Goal: Transaction & Acquisition: Download file/media

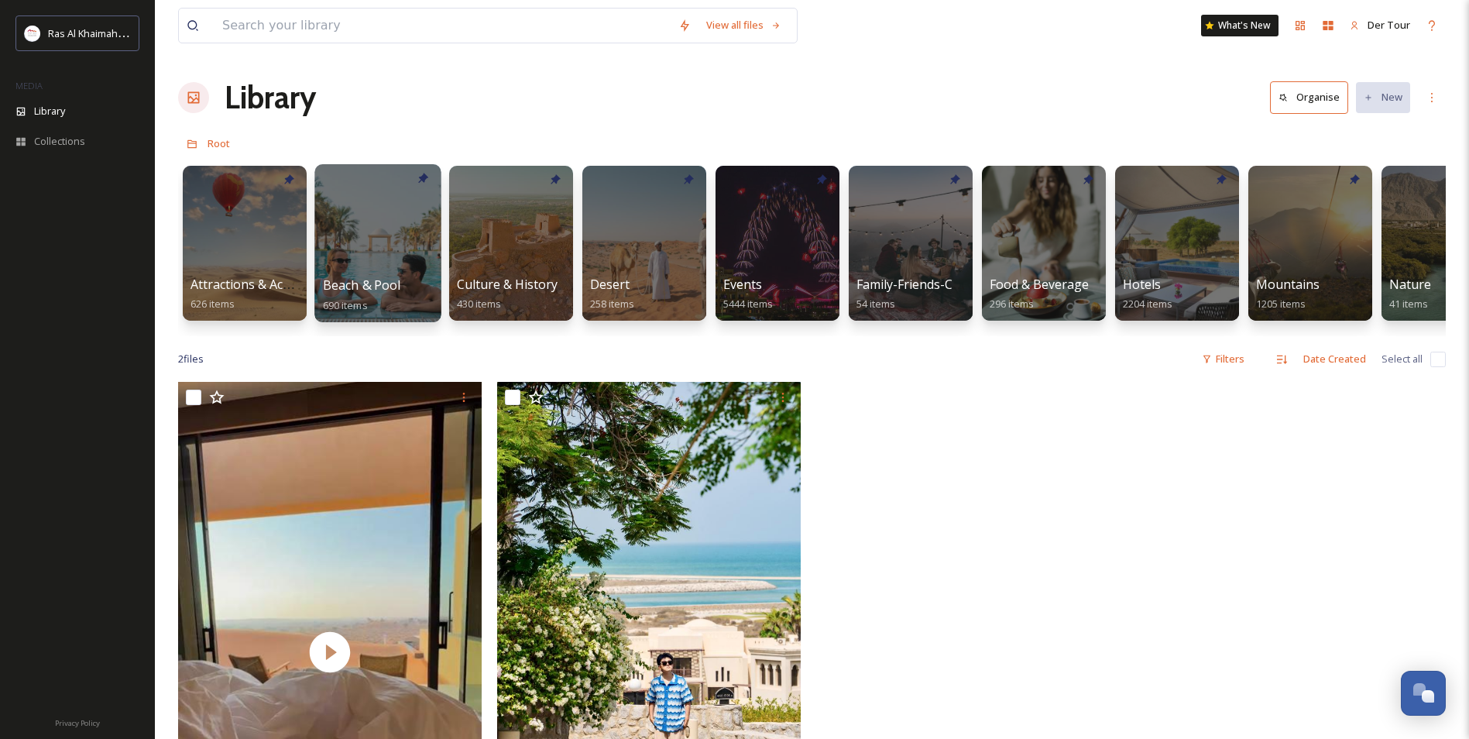
click at [395, 222] on div at bounding box center [377, 243] width 126 height 158
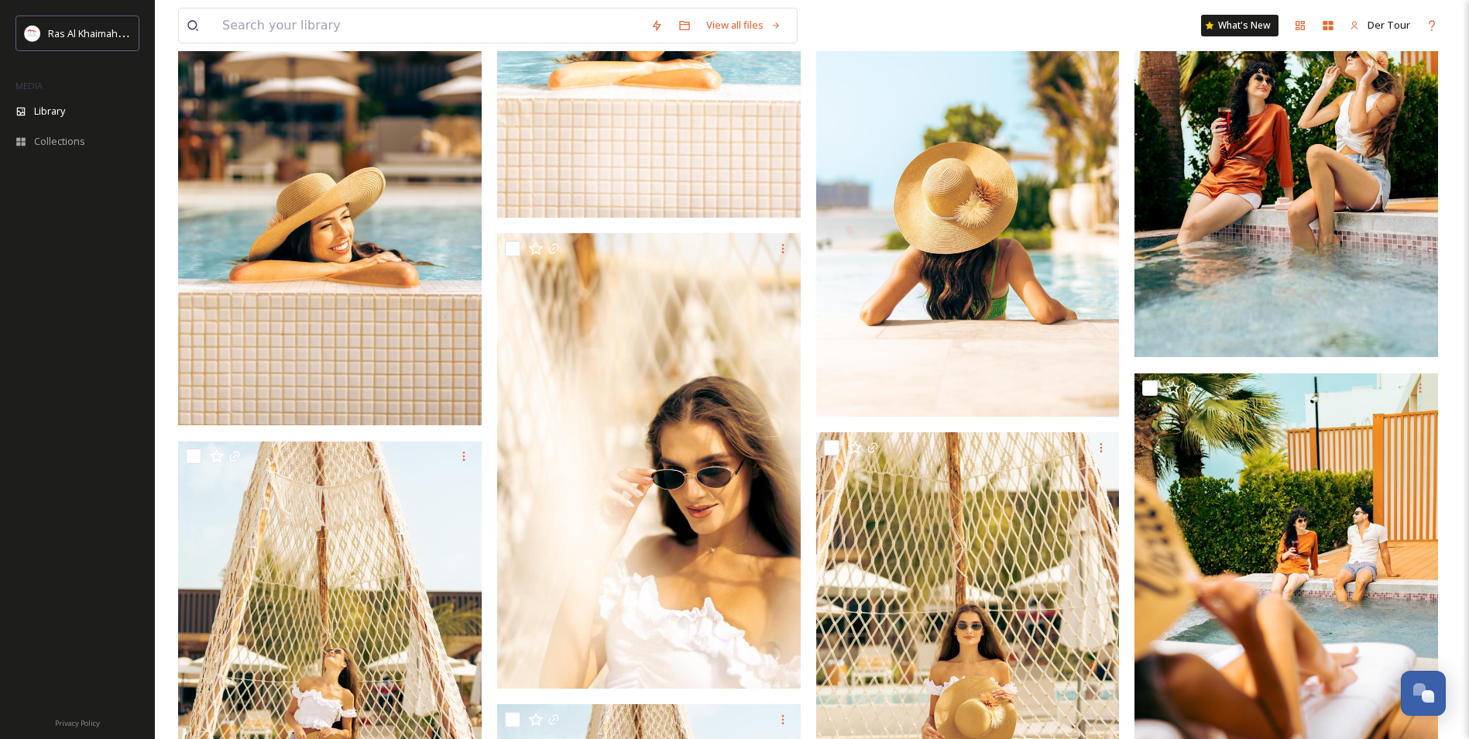
scroll to position [8826, 0]
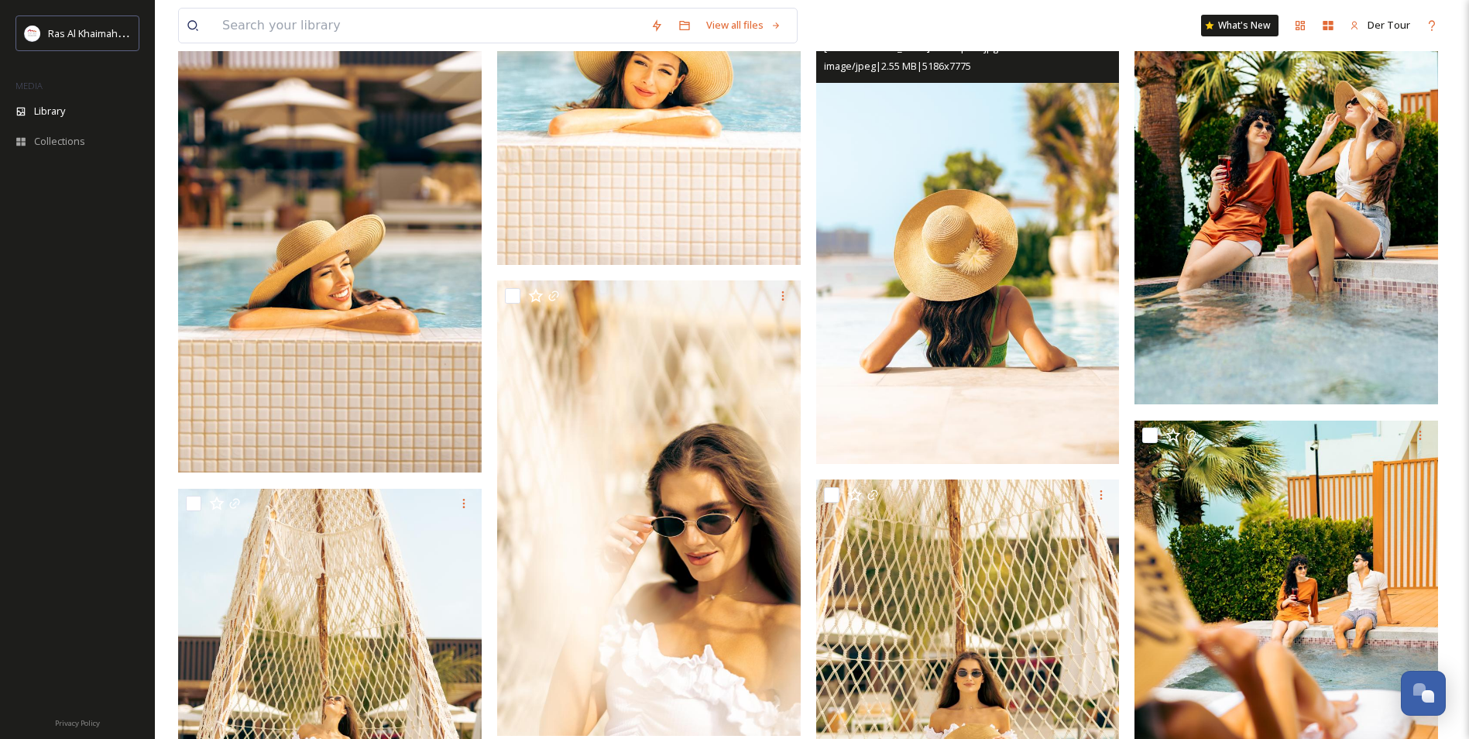
click at [1016, 370] on img at bounding box center [967, 236] width 303 height 454
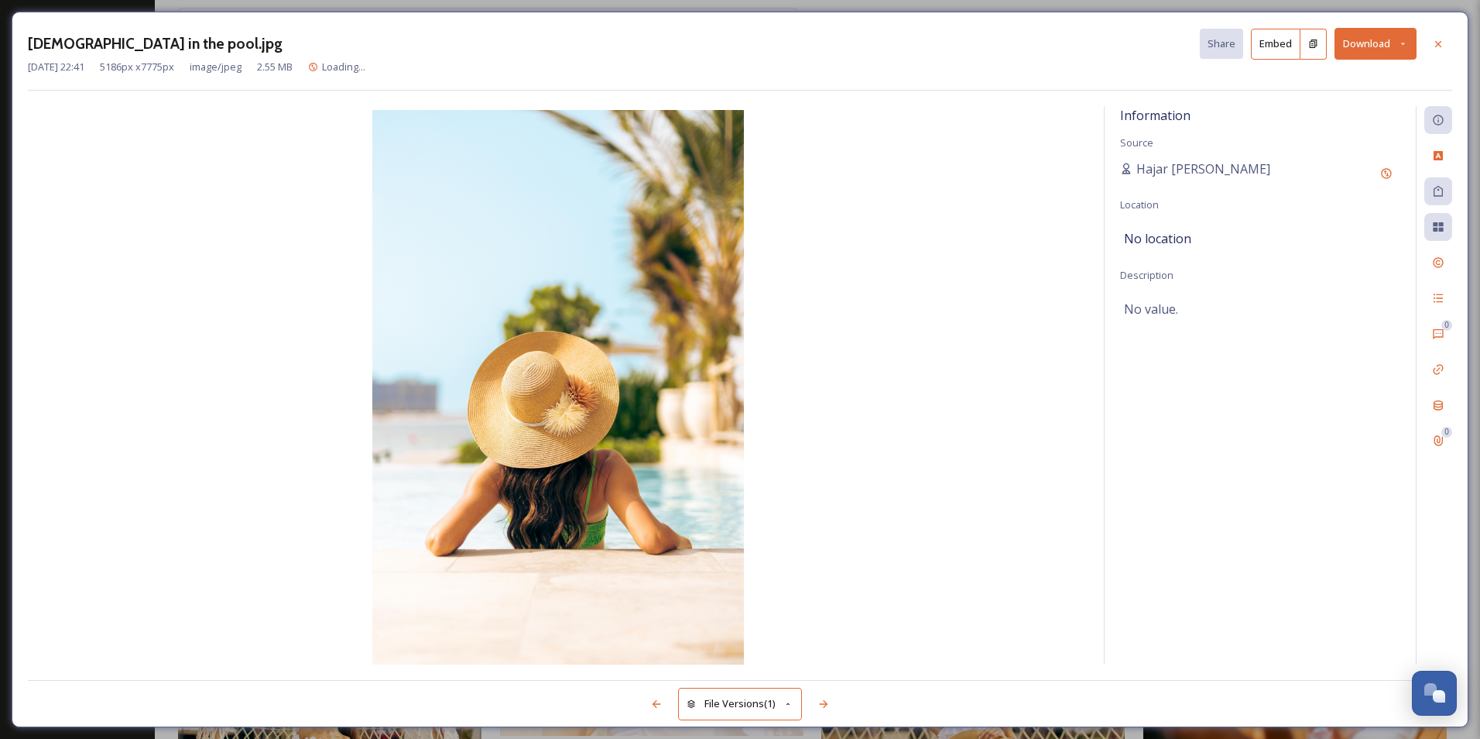
click at [1390, 39] on button "Download" at bounding box center [1376, 44] width 82 height 32
click at [1350, 101] on div "Download Large (1334 x 2000)" at bounding box center [1335, 109] width 162 height 30
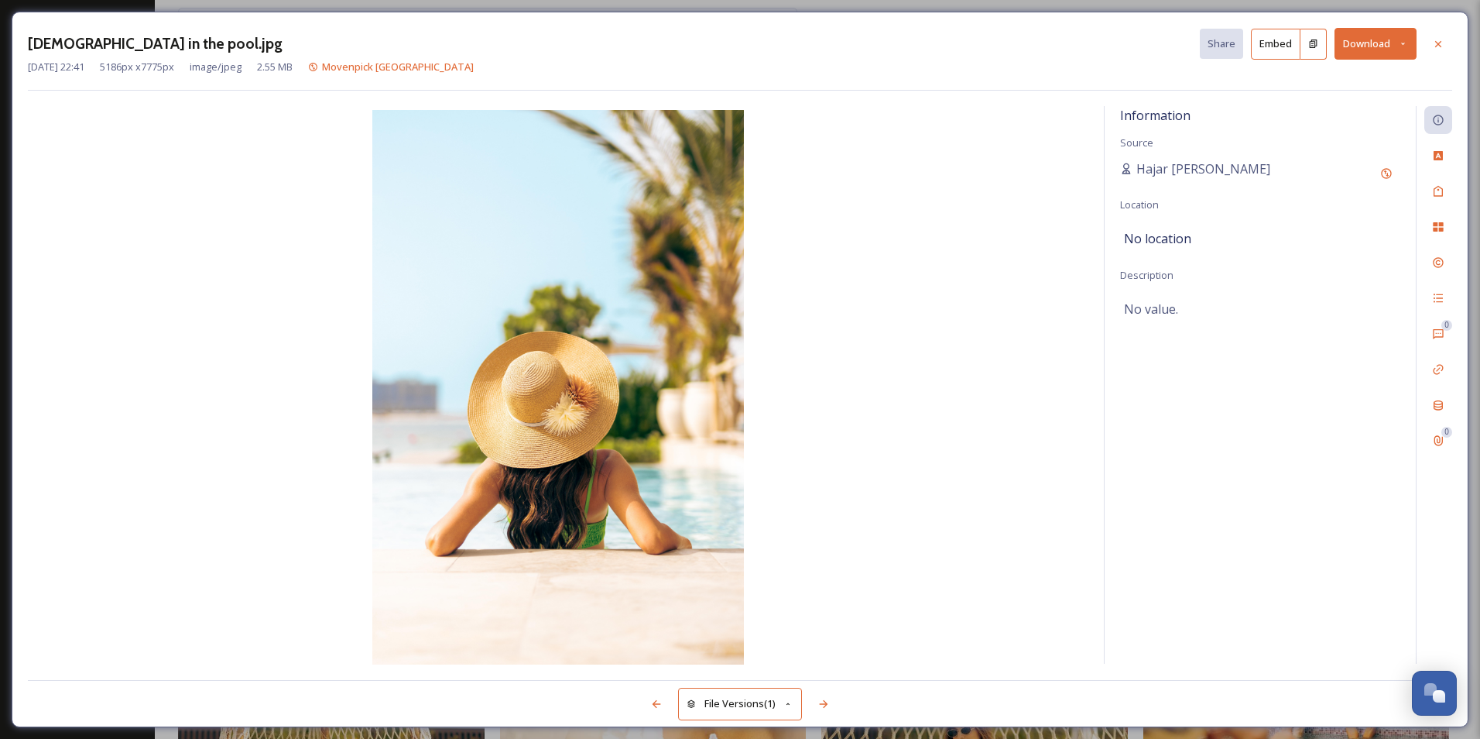
click at [975, 5] on div "[DEMOGRAPHIC_DATA] in the pool.jpg Share Embed Download [DATE] 22:41 5186 px x …" at bounding box center [740, 369] width 1480 height 739
click at [1440, 39] on icon at bounding box center [1438, 44] width 12 height 12
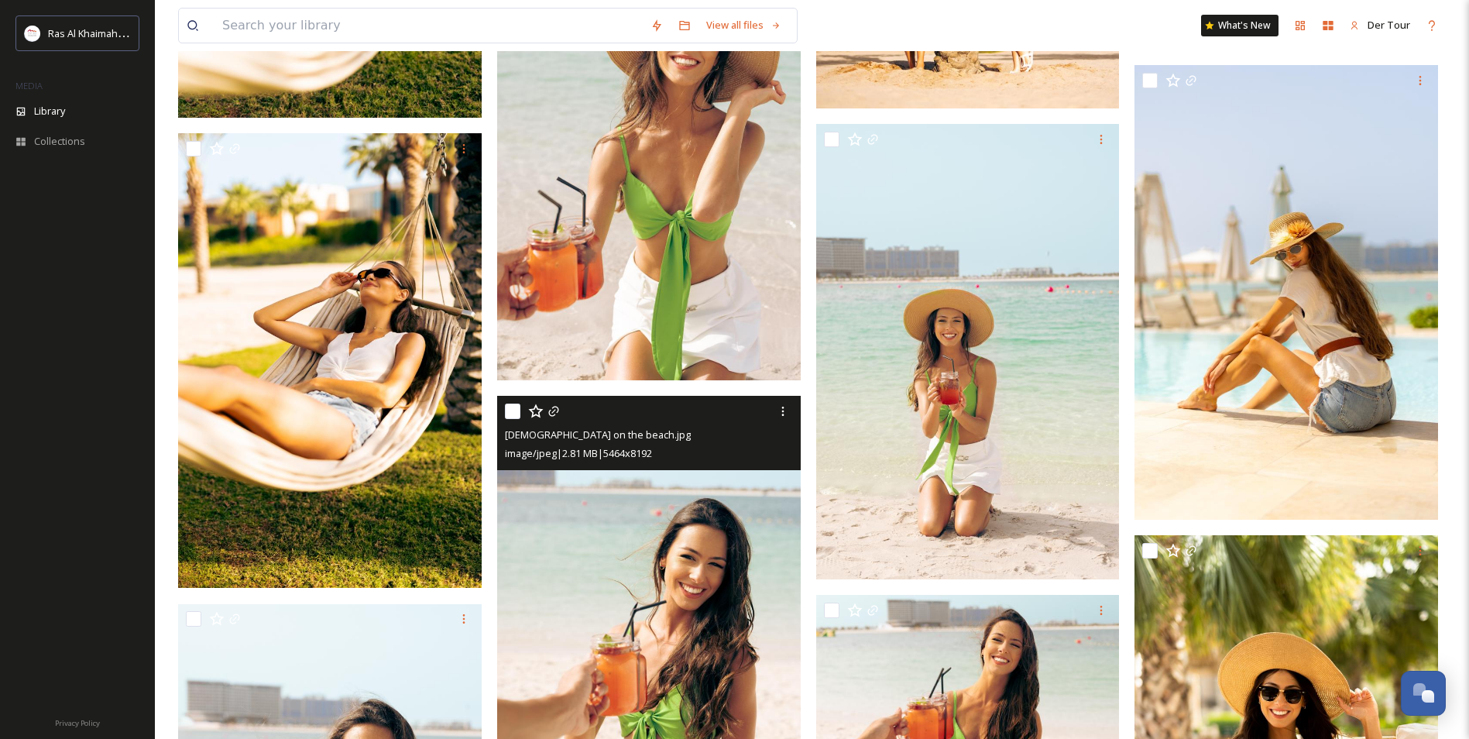
scroll to position [11226, 0]
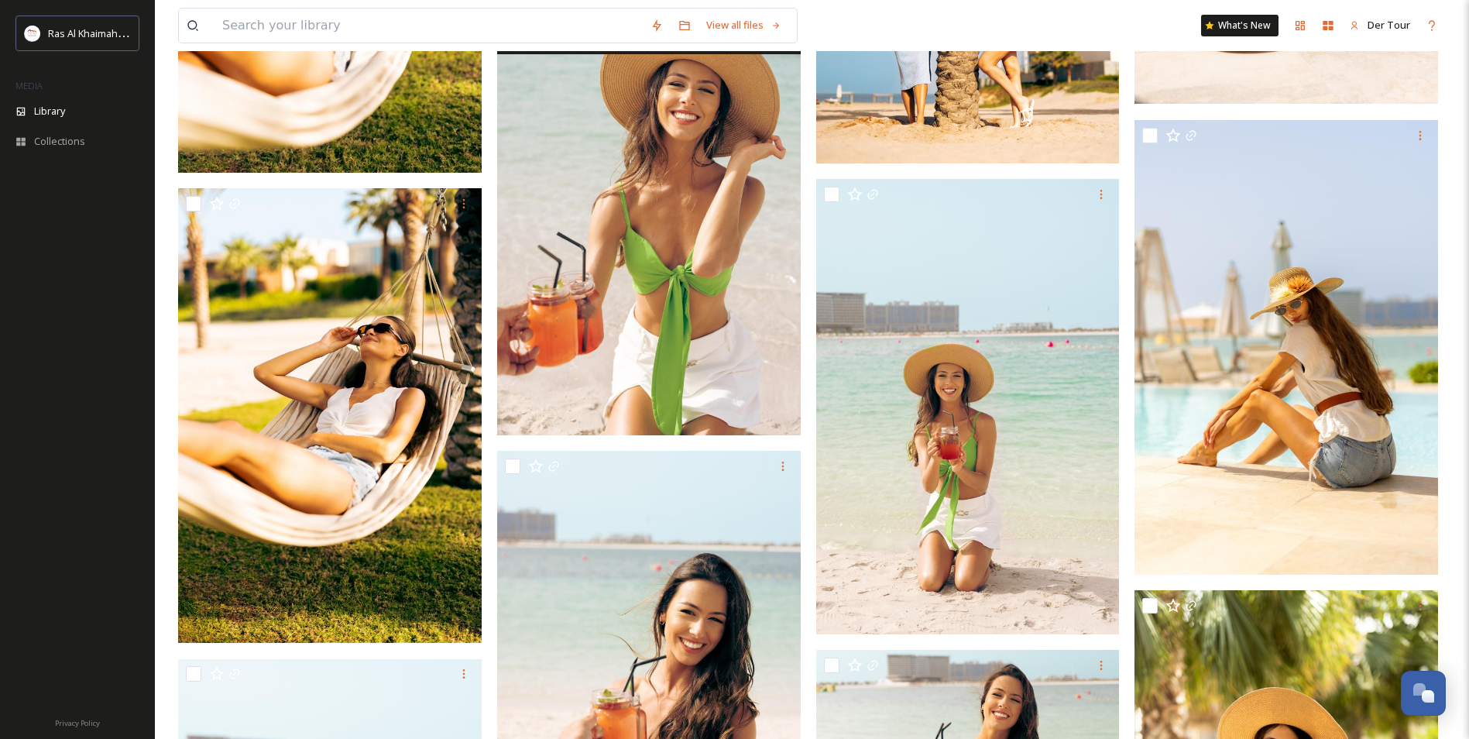
click at [602, 205] on img at bounding box center [648, 207] width 303 height 454
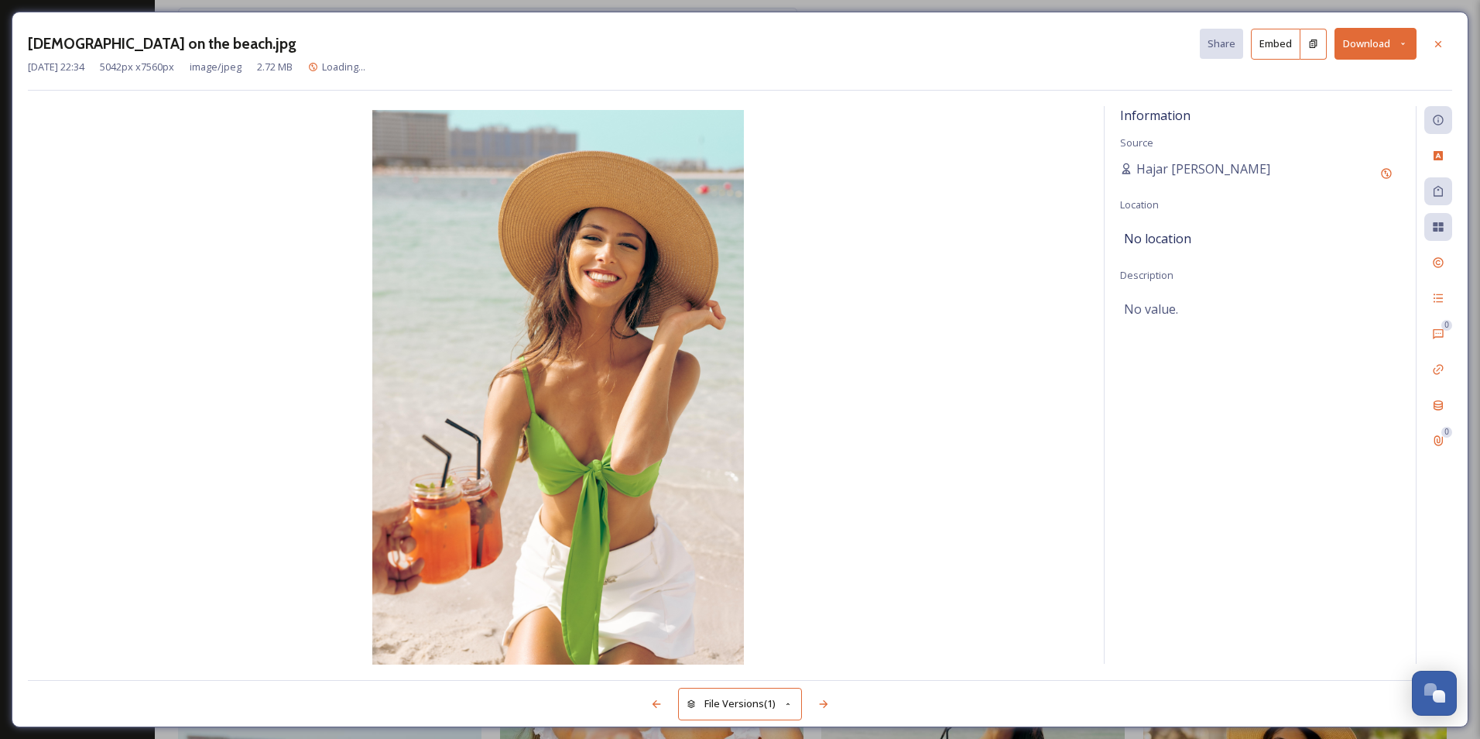
click at [1373, 46] on button "Download" at bounding box center [1376, 44] width 82 height 32
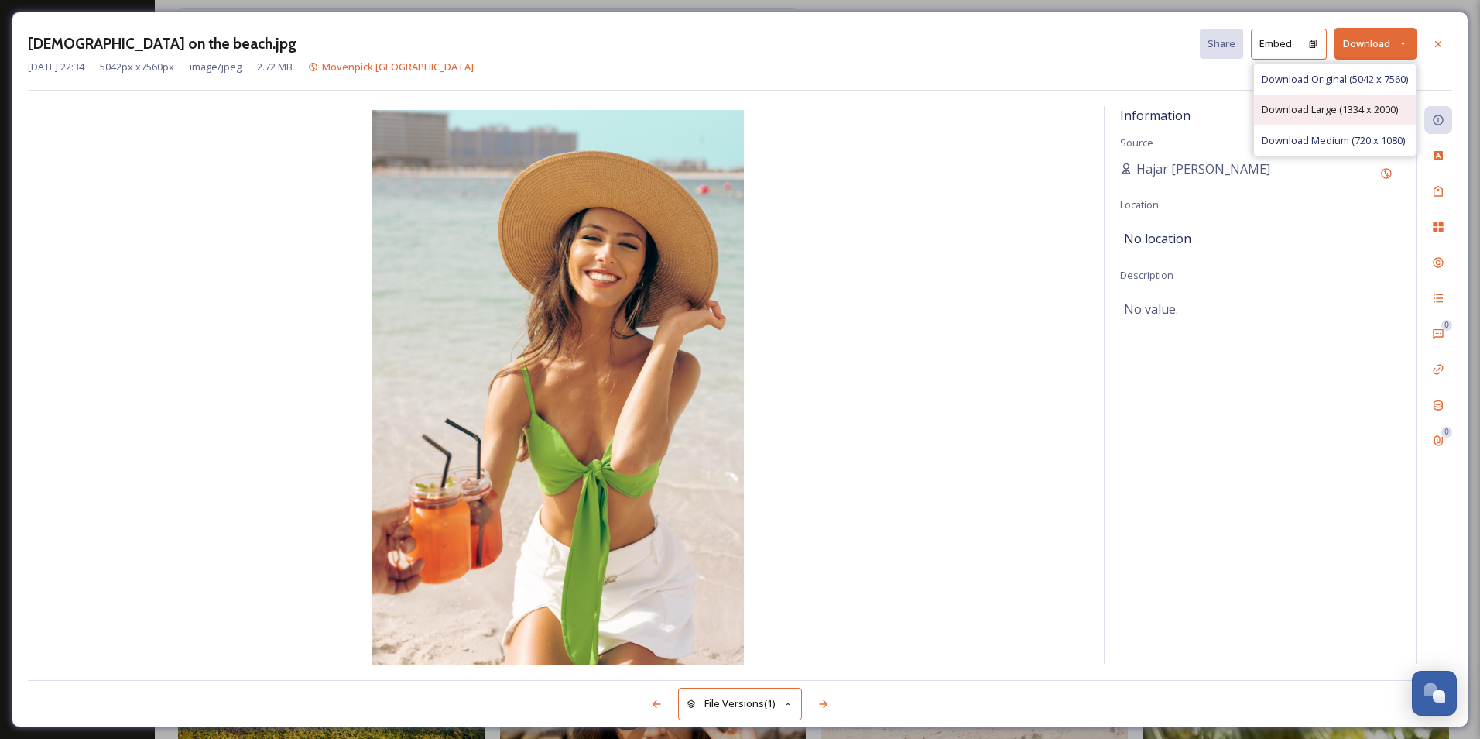
click at [1343, 118] on div "Download Large (1334 x 2000)" at bounding box center [1335, 109] width 162 height 30
click at [1001, 7] on div "[DEMOGRAPHIC_DATA] on the beach.jpg Share Embed Download [DATE] 22:34 5042 px x…" at bounding box center [740, 369] width 1480 height 739
click at [1442, 48] on icon at bounding box center [1438, 44] width 12 height 12
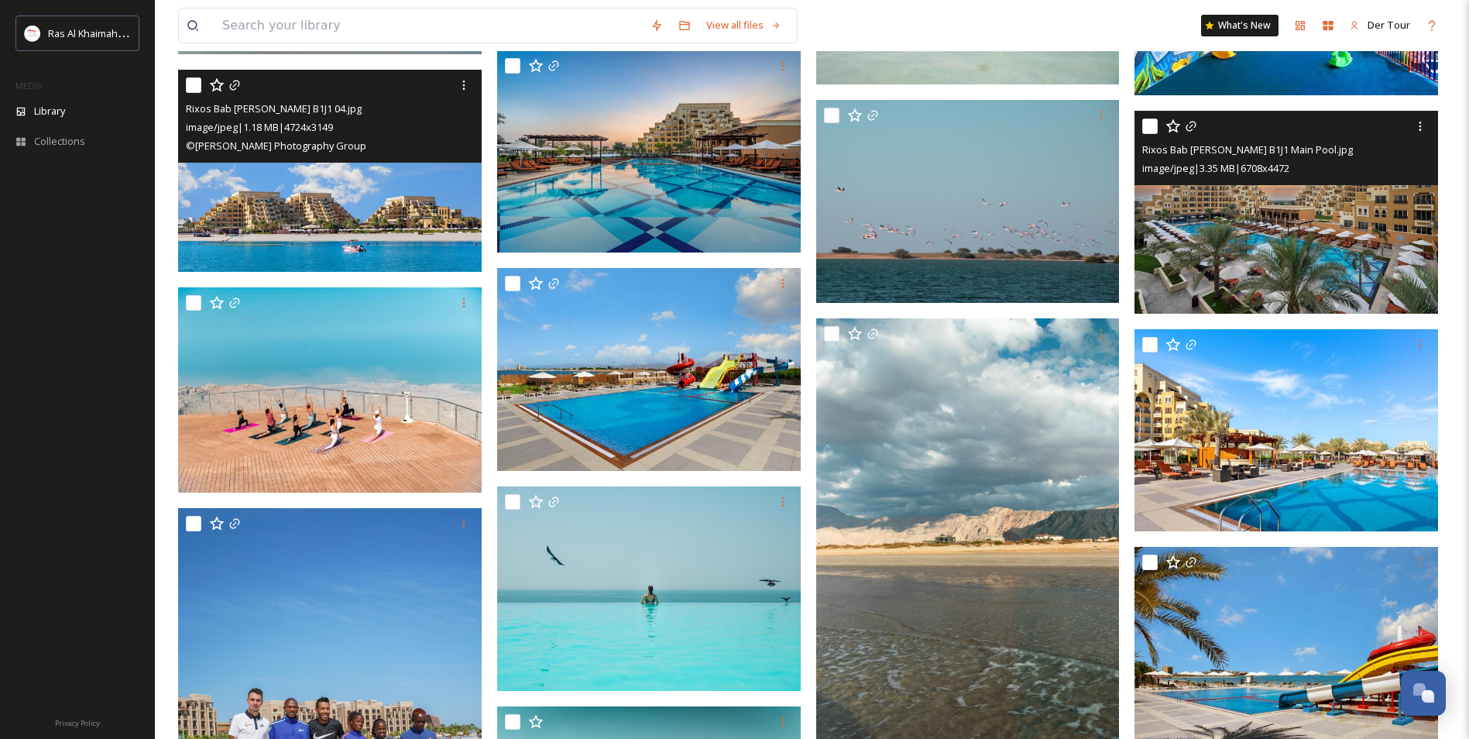
scroll to position [26865, 0]
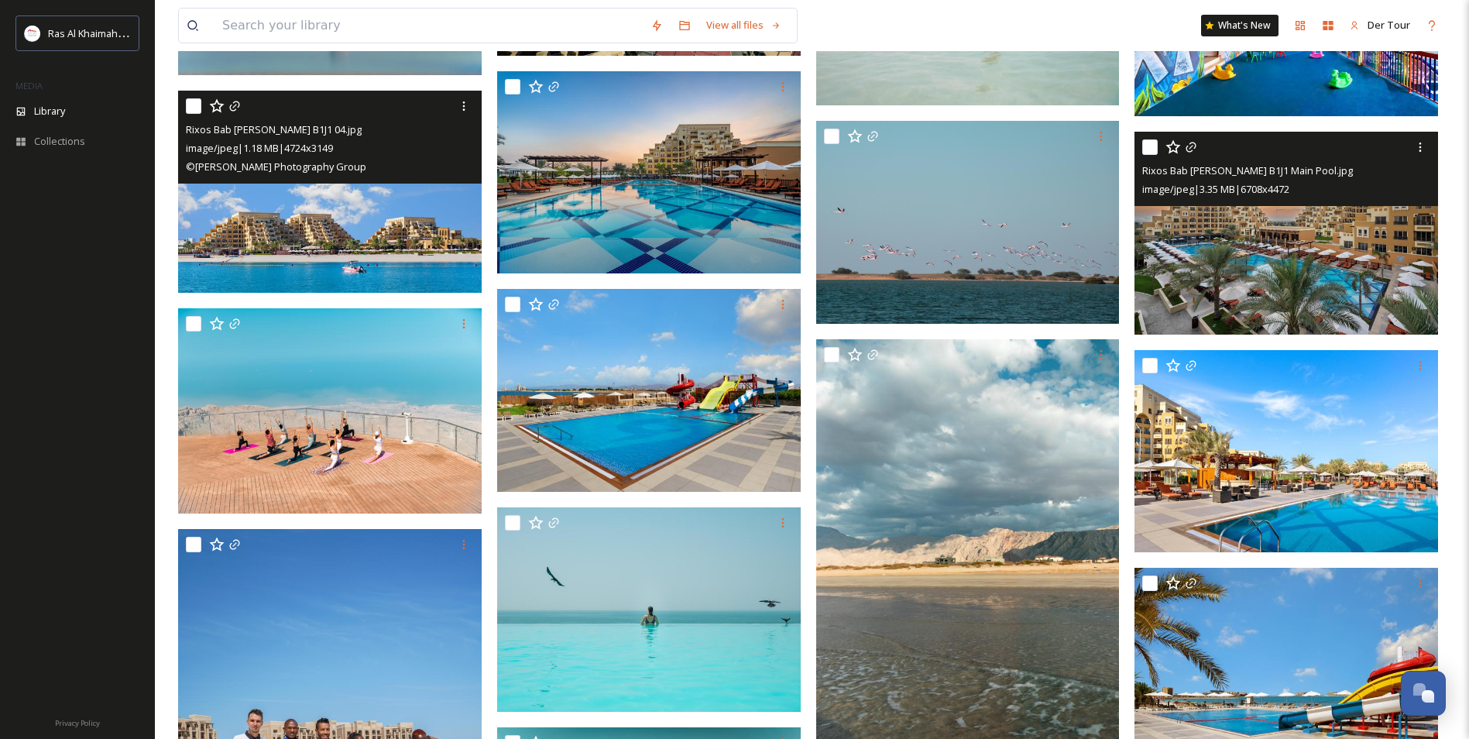
click at [444, 225] on img at bounding box center [329, 192] width 303 height 203
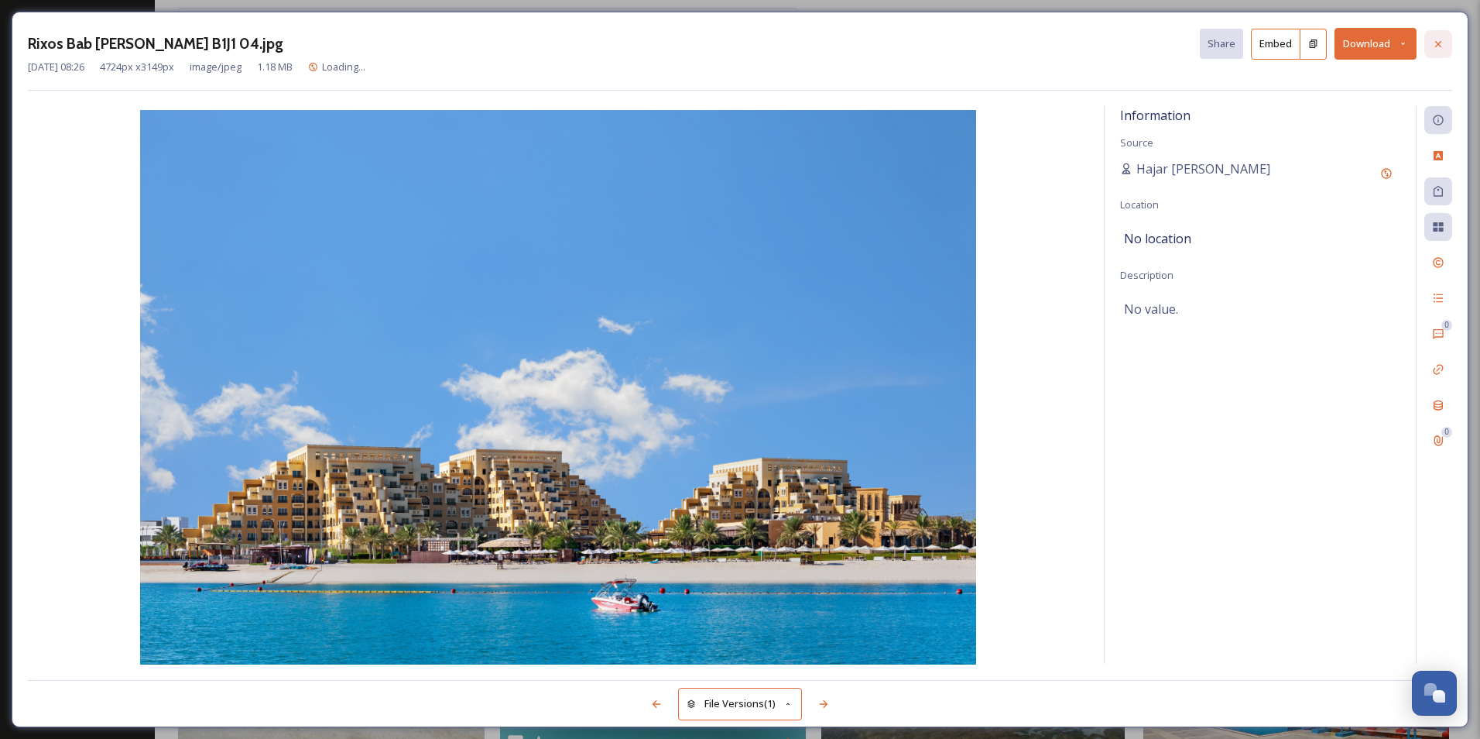
click at [1431, 37] on div at bounding box center [1439, 44] width 28 height 28
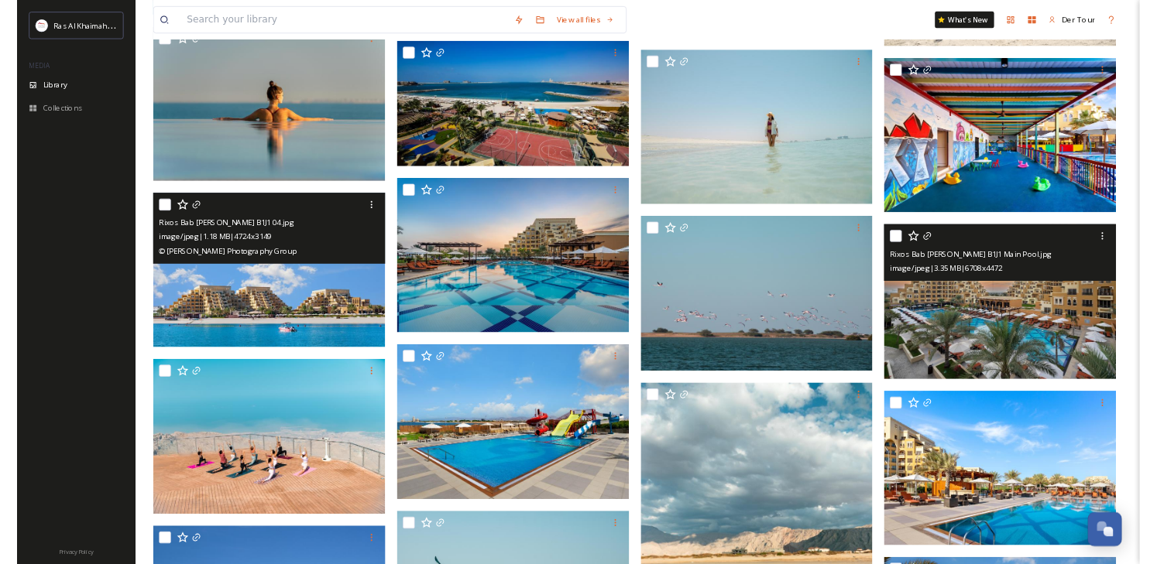
scroll to position [26555, 0]
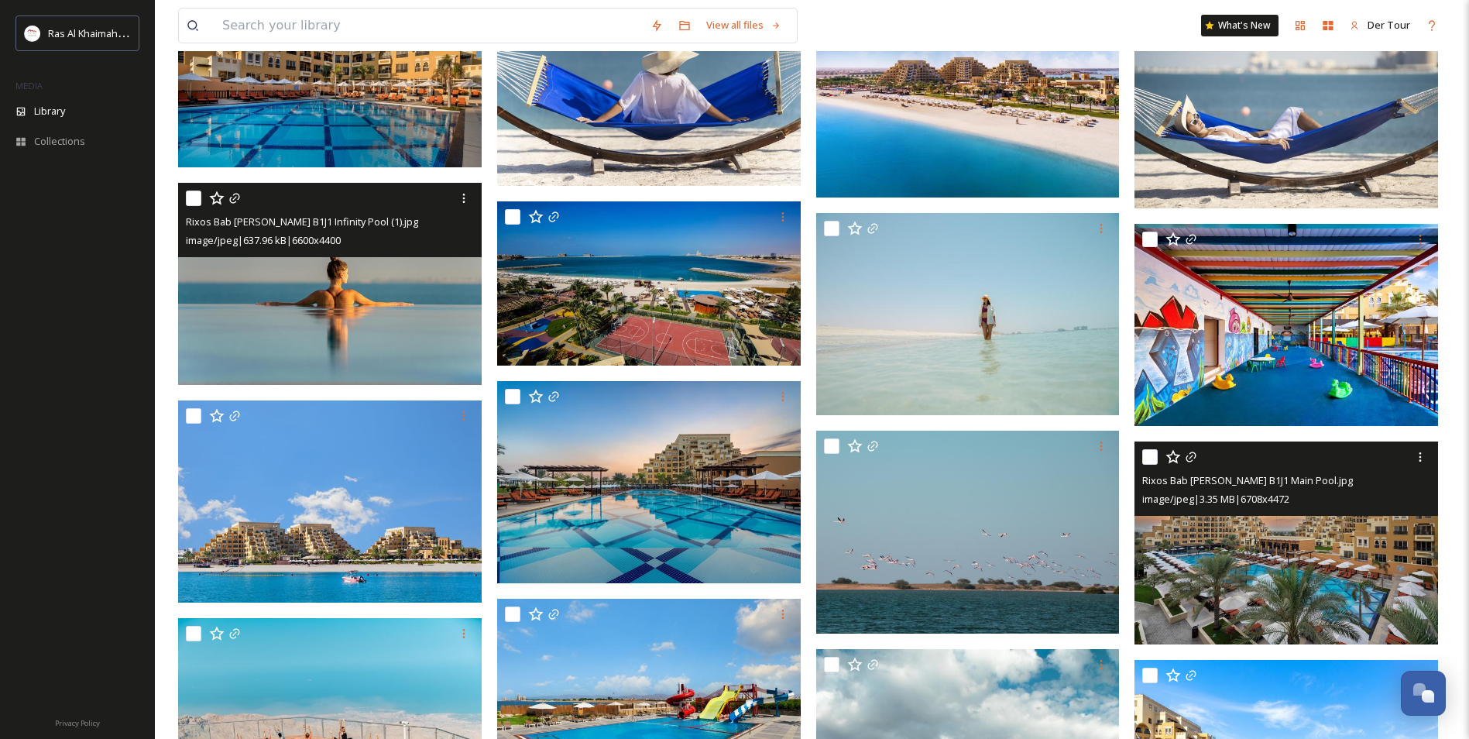
click at [371, 316] on img at bounding box center [329, 284] width 303 height 203
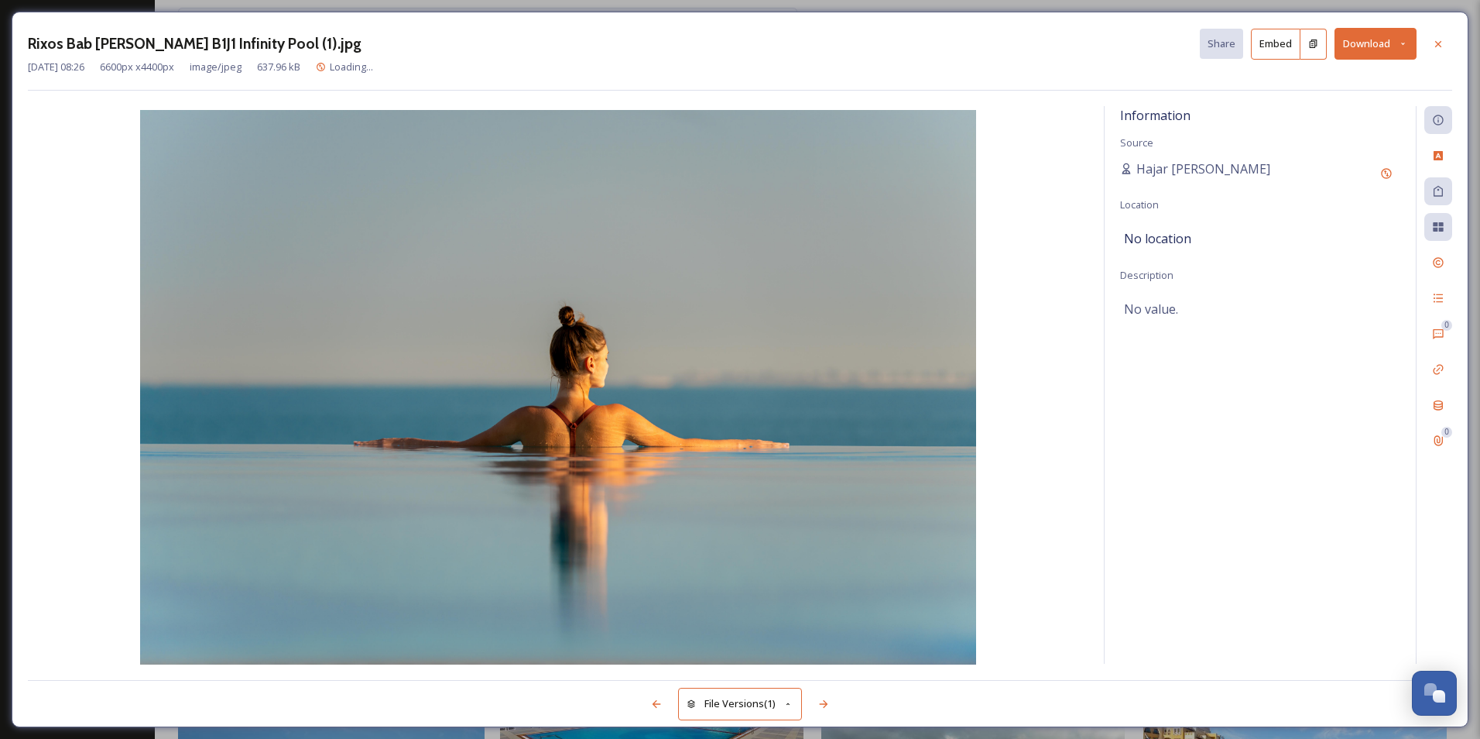
click at [1371, 52] on button "Download" at bounding box center [1376, 44] width 82 height 32
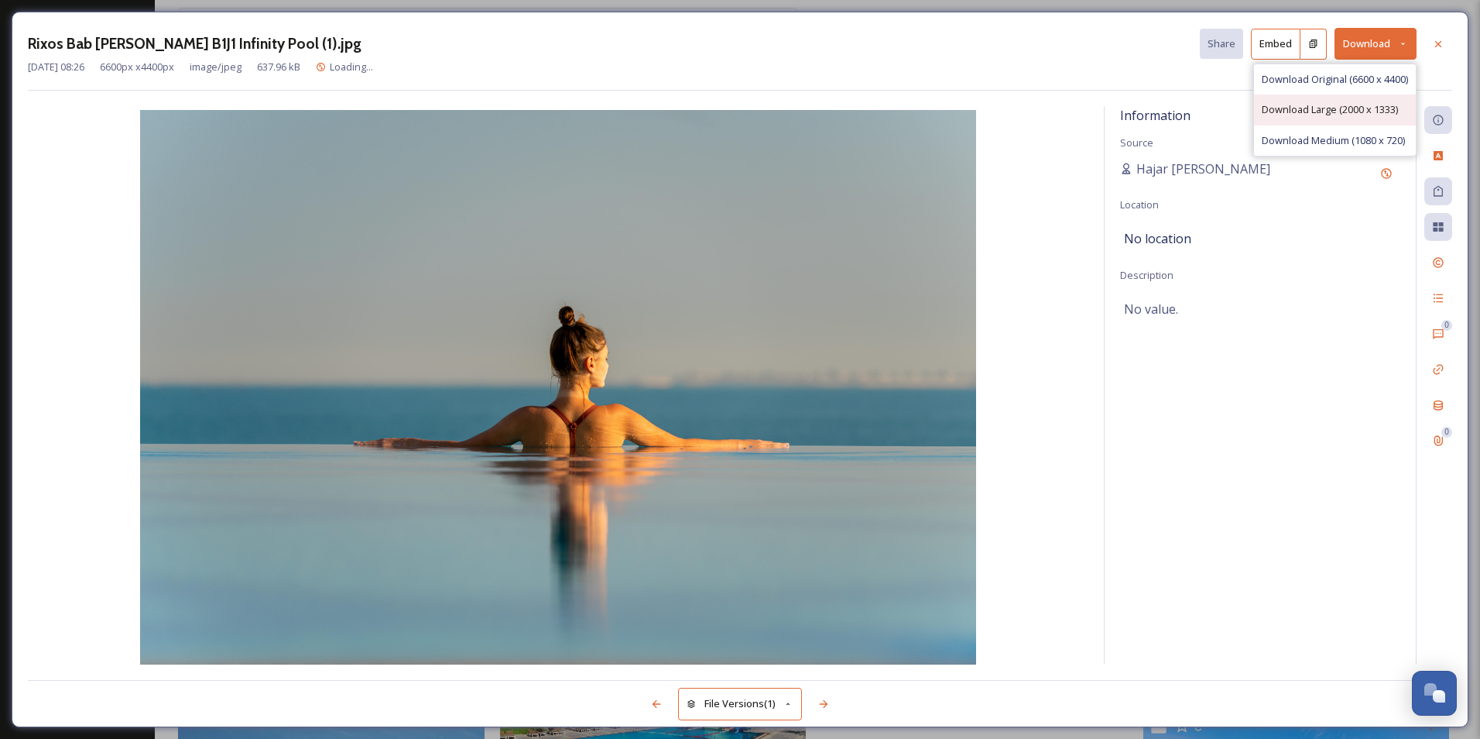
click at [1308, 111] on span "Download Large (2000 x 1333)" at bounding box center [1330, 109] width 136 height 15
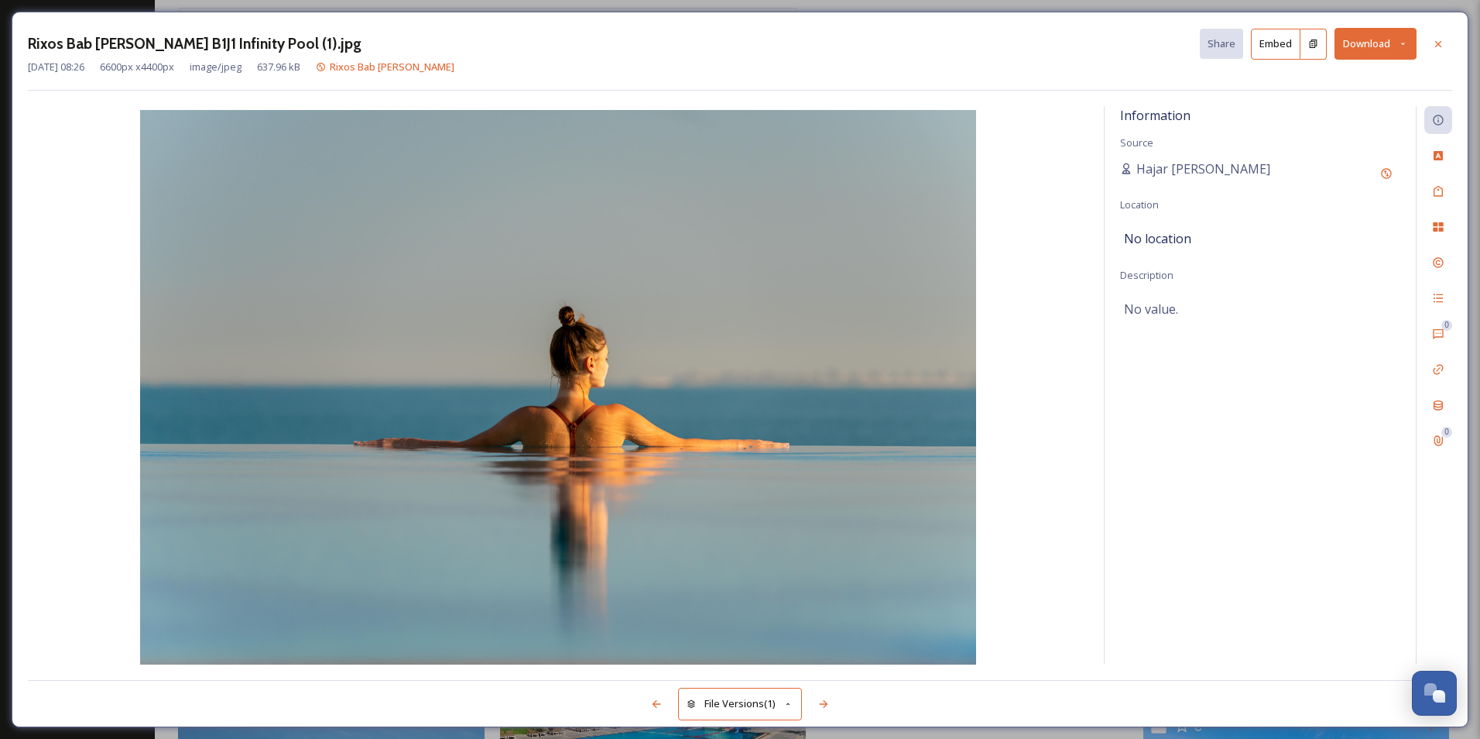
click at [1373, 41] on button "Download" at bounding box center [1376, 44] width 82 height 32
click at [1329, 101] on div "Download Large (2000 x 1333)" at bounding box center [1335, 109] width 162 height 30
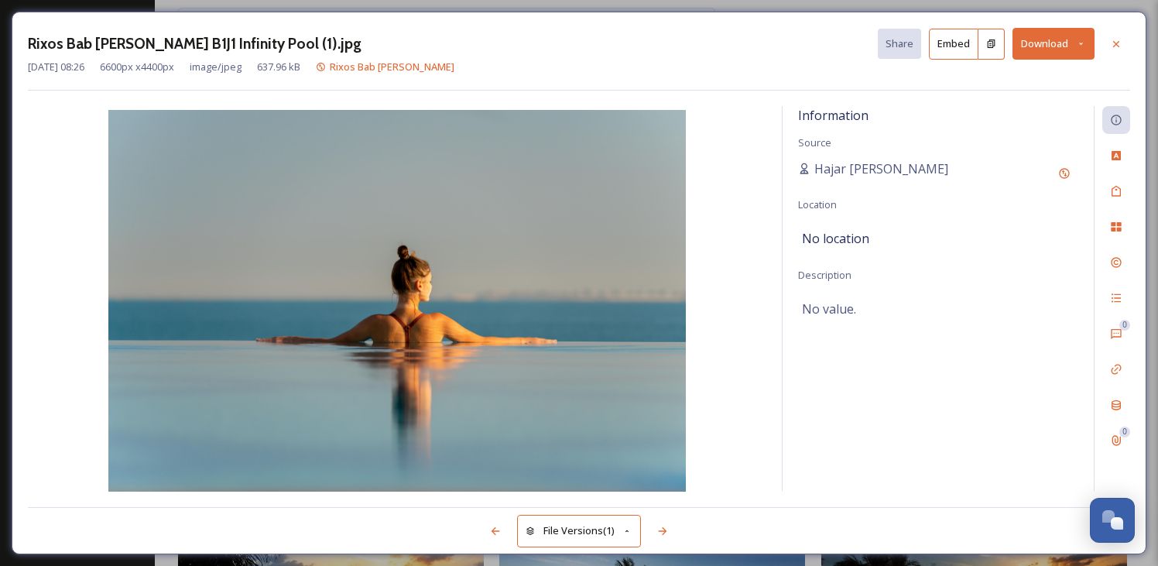
scroll to position [47076, 0]
